Goal: Navigation & Orientation: Find specific page/section

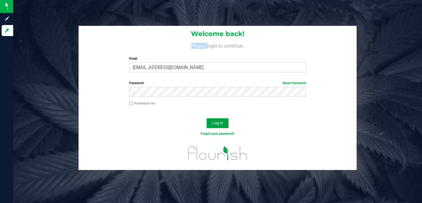
click at [221, 118] on button "Log In" at bounding box center [218, 123] width 22 height 10
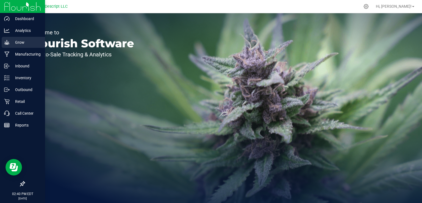
click at [29, 39] on p "Grow" at bounding box center [26, 42] width 33 height 7
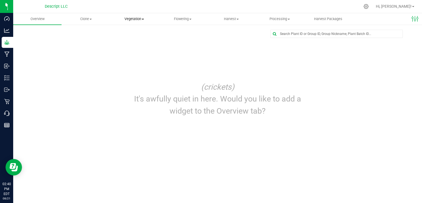
click at [136, 20] on span "Vegetation" at bounding box center [135, 18] width 48 height 5
click at [141, 47] on span "Mother groups" at bounding box center [130, 46] width 41 height 5
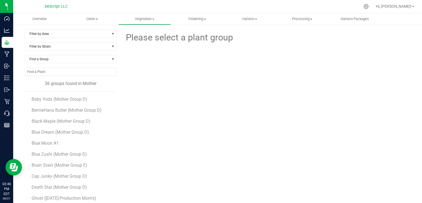
scroll to position [45, 0]
click at [64, 120] on span "Black Maple (Mother Group D)" at bounding box center [62, 119] width 60 height 5
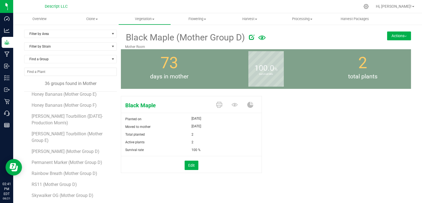
scroll to position [238, 0]
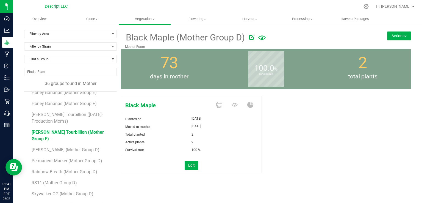
click at [71, 132] on span "[PERSON_NAME] Tourbillion (Mother Group E)" at bounding box center [68, 135] width 72 height 12
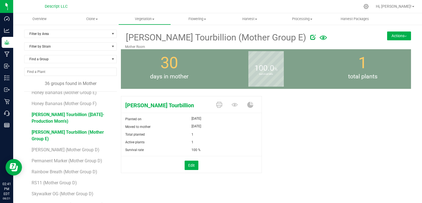
click at [66, 118] on span "[PERSON_NAME] Tourbillion ([DATE]-Production Mom's)" at bounding box center [68, 118] width 73 height 12
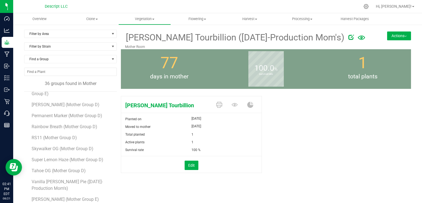
scroll to position [31, 0]
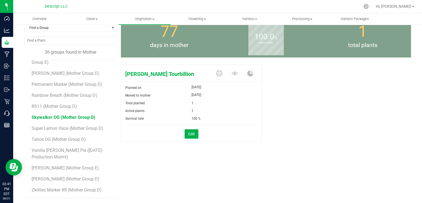
click at [62, 115] on span "Skywalker OG (Mother Group D)" at bounding box center [64, 117] width 64 height 5
